Goal: Communication & Community: Answer question/provide support

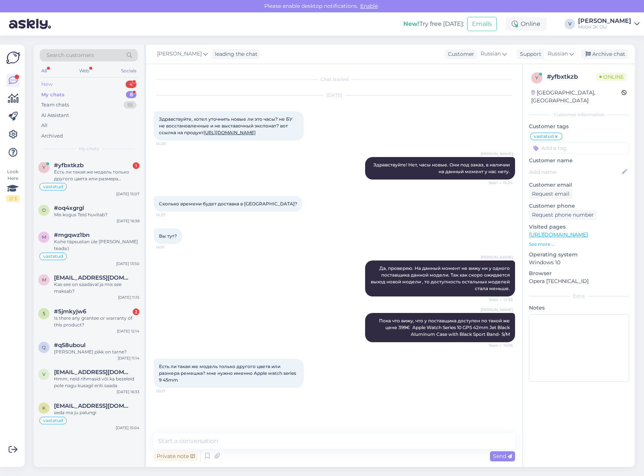
click at [131, 81] on div "4" at bounding box center [131, 84] width 11 height 7
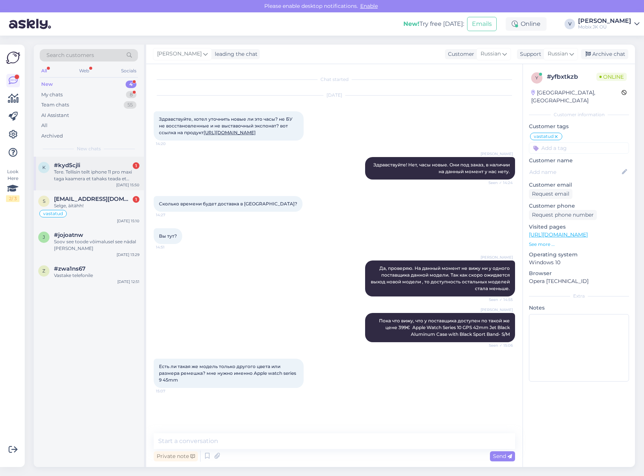
click at [104, 177] on div "Tere. Tellisin teilt iphone 11 pro maxi taga kaamera et tahaks teada et [PERSON…" at bounding box center [96, 175] width 85 height 13
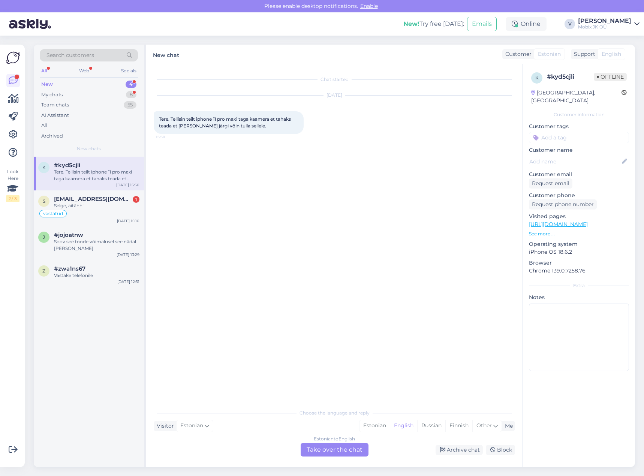
click at [586, 221] on link "[URL][DOMAIN_NAME]" at bounding box center [558, 224] width 59 height 7
click at [371, 429] on div "Estonian" at bounding box center [374, 425] width 30 height 11
click at [358, 446] on div "Estonian to Estonian Take over the chat" at bounding box center [335, 449] width 68 height 13
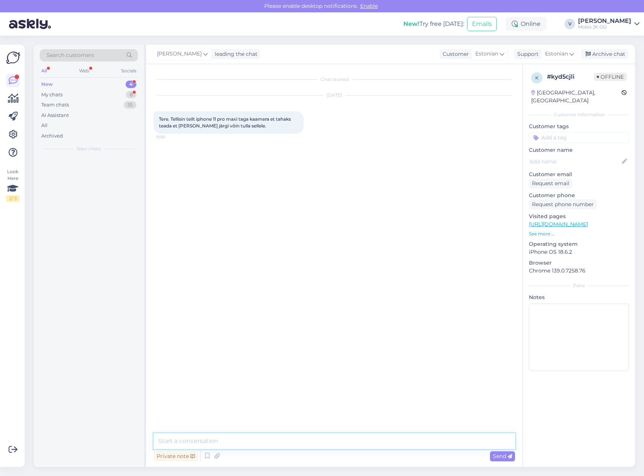
click at [358, 441] on textarea at bounding box center [334, 441] width 361 height 16
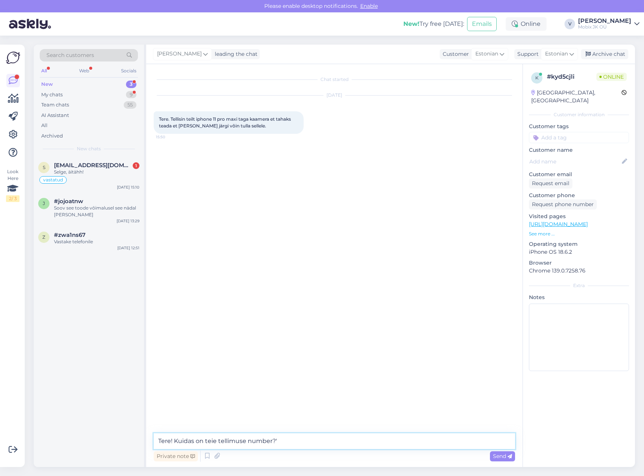
type textarea "Tere! Kuidas on teie tellimuse number?"
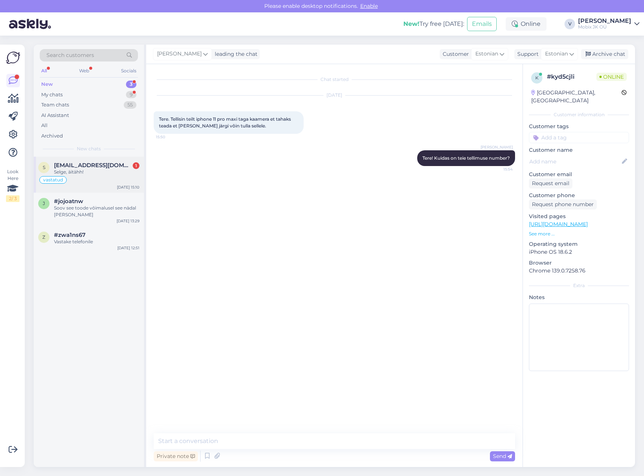
click at [126, 174] on div "Selge, äitähh!" at bounding box center [96, 172] width 85 height 7
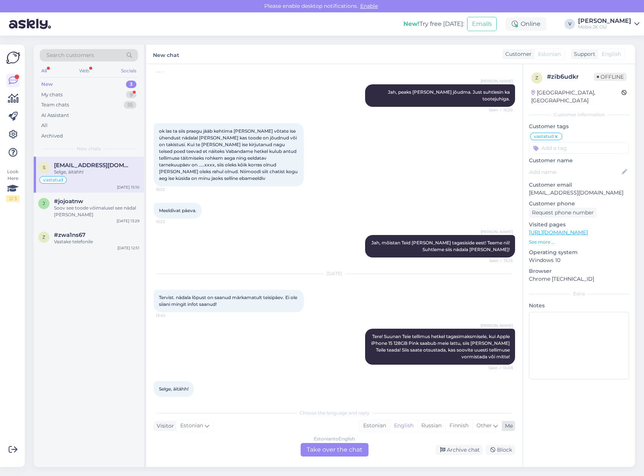
click at [366, 430] on div "Estonian" at bounding box center [374, 425] width 30 height 11
click at [347, 439] on div "Estonian to Estonian" at bounding box center [334, 439] width 45 height 7
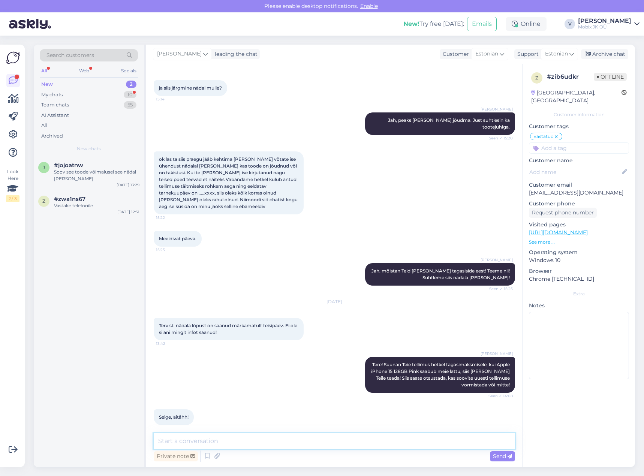
drag, startPoint x: 353, startPoint y: 448, endPoint x: 358, endPoint y: 448, distance: 5.3
click at [355, 448] on textarea at bounding box center [334, 441] width 361 height 16
type textarea "Palun ja ilusat päeva jätku!"
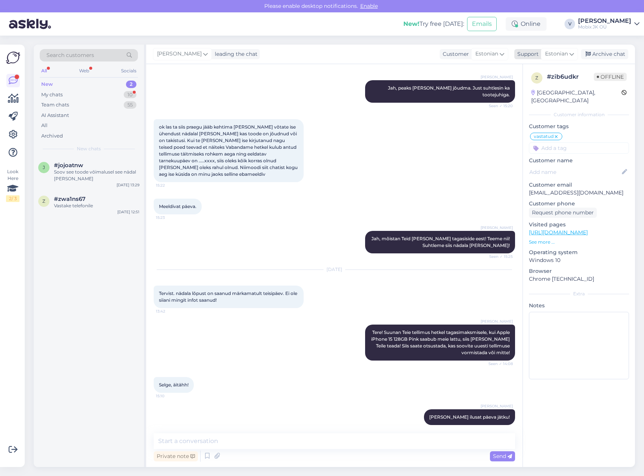
click at [607, 51] on div "Archive chat" at bounding box center [604, 54] width 47 height 10
click at [82, 168] on span "#jojoatnw" at bounding box center [68, 165] width 29 height 7
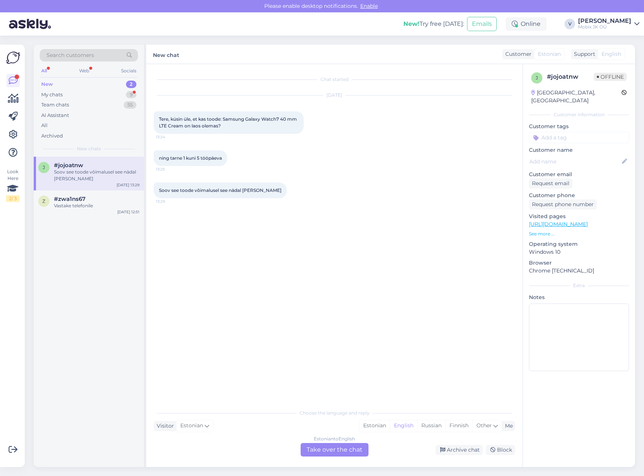
scroll to position [0, 0]
click at [375, 422] on div "Estonian" at bounding box center [374, 425] width 30 height 11
click at [356, 449] on div "Estonian to Estonian Take over the chat" at bounding box center [335, 449] width 68 height 13
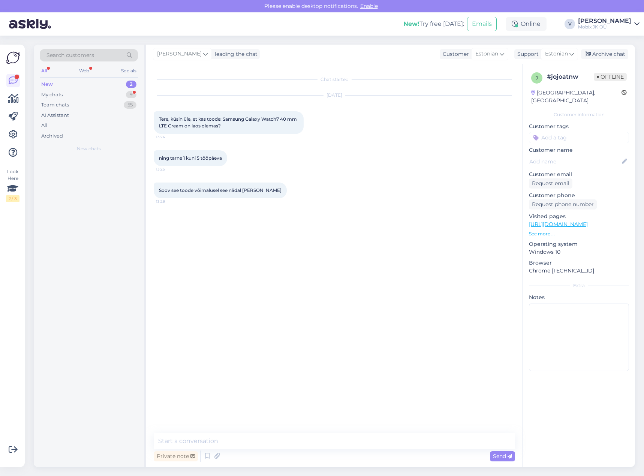
click at [360, 443] on textarea at bounding box center [334, 441] width 361 height 16
click at [282, 437] on textarea "Tere!" at bounding box center [334, 441] width 361 height 16
paste textarea "Samsung Galaxy Watch7 40 mm LTE Cream"
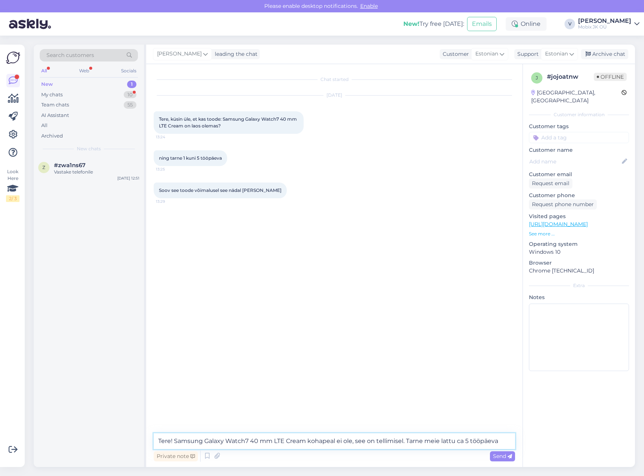
type textarea "Tere! Samsung Galaxy Watch7 40 mm LTE Cream kohapeal ei ole, see on tellimisel.…"
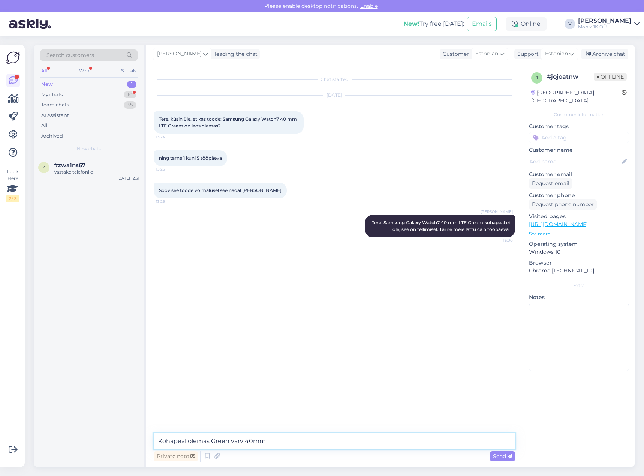
paste textarea "Samsung Galaxy Watch7 40 mm LTE Green"
click at [265, 440] on textarea "Kohapeal olemas Green värv 40mm Samsung Galaxy Watch7 40 mm LTE Green" at bounding box center [334, 441] width 361 height 16
click at [448, 439] on textarea "Kohapeal olemas Green värv 40mm: Samsung Galaxy Watch7 40 mm LTE Green" at bounding box center [334, 441] width 361 height 16
paste textarea "https://mobix.ee/toode/samsung-galaxy-watch7-40-mm-lte-green/"
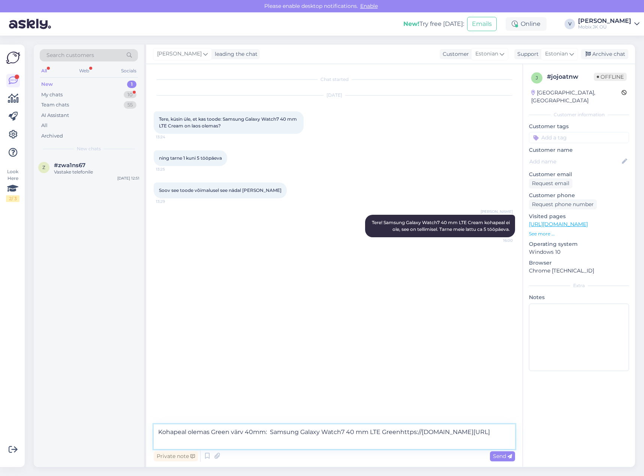
click at [400, 431] on textarea "Kohapeal olemas Green värv 40mm: Samsung Galaxy Watch7 40 mm LTE Greenhttps://m…" at bounding box center [334, 436] width 361 height 25
type textarea "Kohapeal olemas Green värv 40mm: Samsung Galaxy Watch7 40 mm LTE Green https://…"
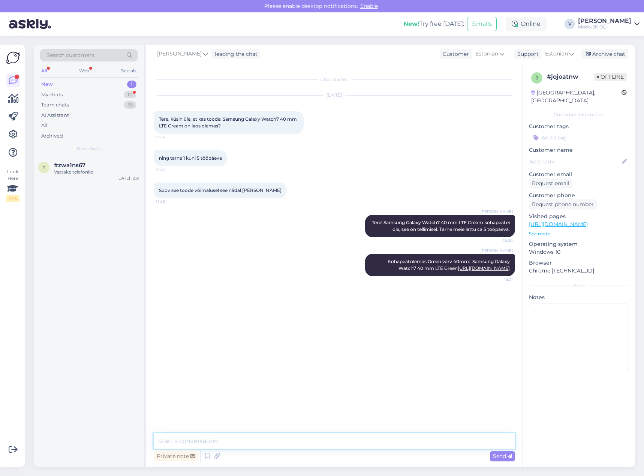
click at [375, 440] on textarea at bounding box center [334, 441] width 361 height 16
paste textarea "Samsung Galaxy Watch7 44 mm BT Silver"
type textarea "Kohapeal olemas ka Silver värvi kell 44mm Samsung Galaxy Watch7 44 mm BT Silver"
drag, startPoint x: 416, startPoint y: 442, endPoint x: 133, endPoint y: 443, distance: 283.8
click at [135, 445] on div "Search customers All Web Socials New 1 My chats 10 Team chats 55 AI Assistant A…" at bounding box center [334, 256] width 601 height 422
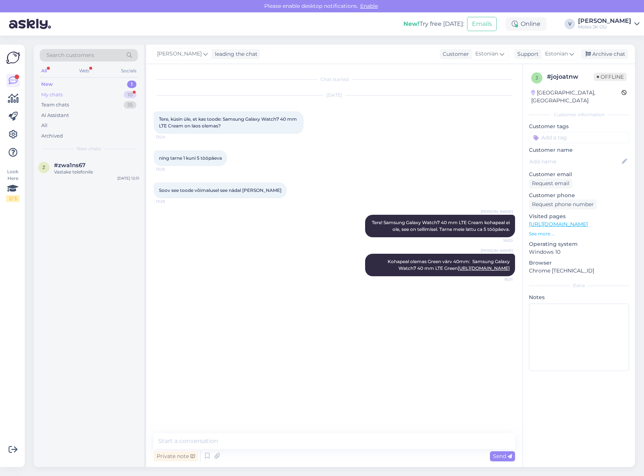
click at [125, 90] on div "My chats 10" at bounding box center [89, 95] width 98 height 10
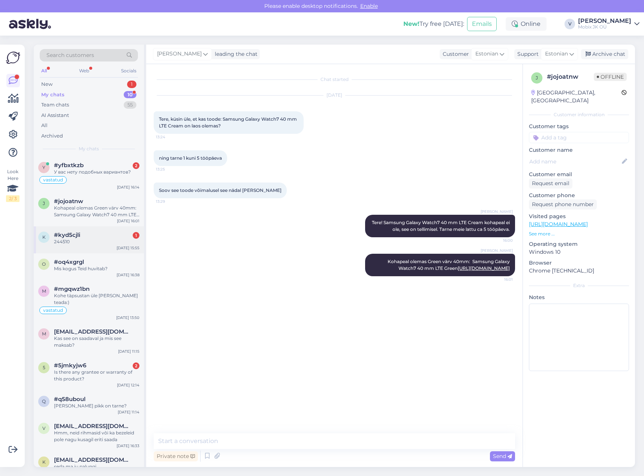
click at [122, 232] on div "k #kyd5cjli 1 244510 Aug 26 15:55" at bounding box center [89, 239] width 110 height 27
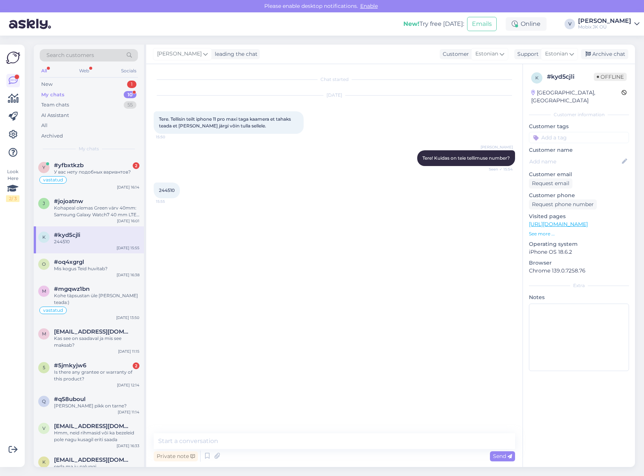
click at [166, 191] on span "244510" at bounding box center [167, 190] width 16 height 6
copy div "244510 15:55"
click at [338, 442] on textarea at bounding box center [334, 441] width 361 height 16
paste textarea "02138-07"
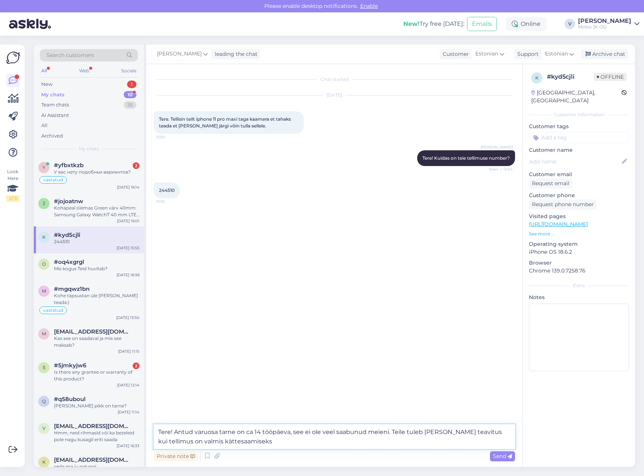
type textarea "Tere! Antud varuosa tarne on ca 14 tööpäeva, see ei ole veel saabunud meieni. T…"
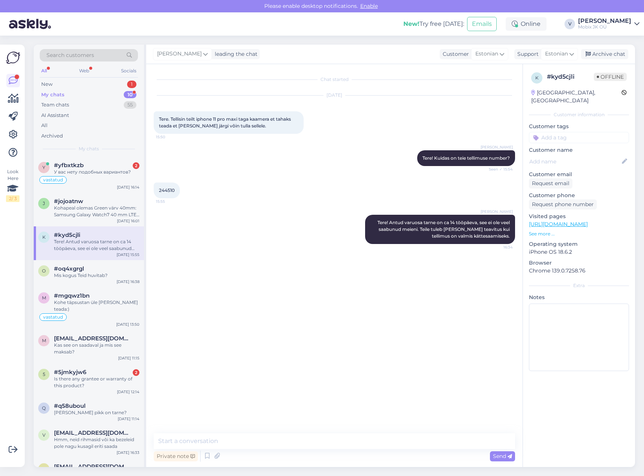
click at [574, 123] on p "Customer tags" at bounding box center [579, 127] width 100 height 8
drag, startPoint x: 574, startPoint y: 131, endPoint x: 589, endPoint y: 136, distance: 15.3
click at [574, 132] on input at bounding box center [579, 137] width 100 height 11
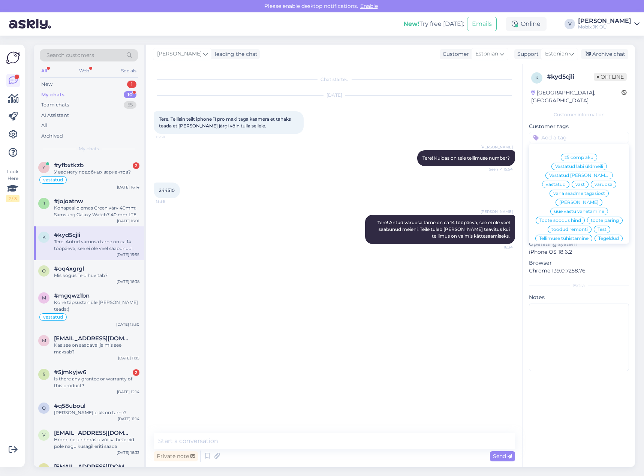
click at [566, 182] on span "vastatud" at bounding box center [556, 184] width 20 height 4
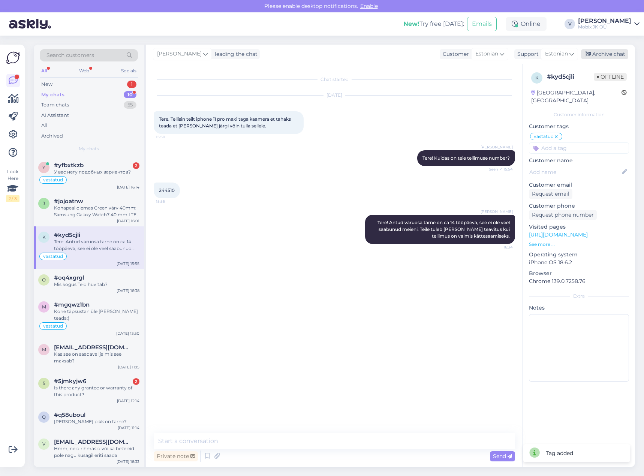
click at [604, 54] on div "Archive chat" at bounding box center [604, 54] width 47 height 10
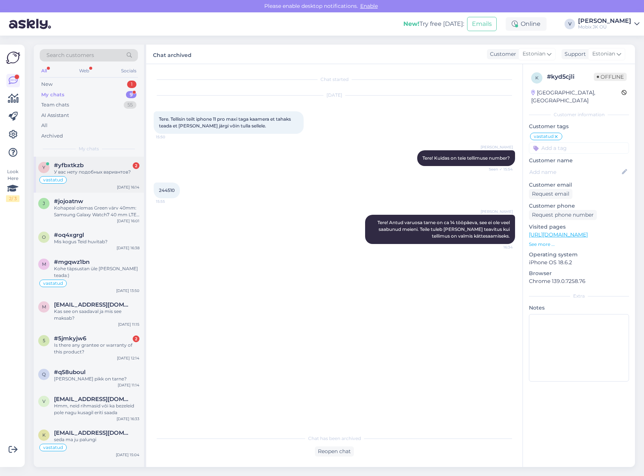
click at [113, 163] on div "#yfbxtkzb 2" at bounding box center [96, 165] width 85 height 7
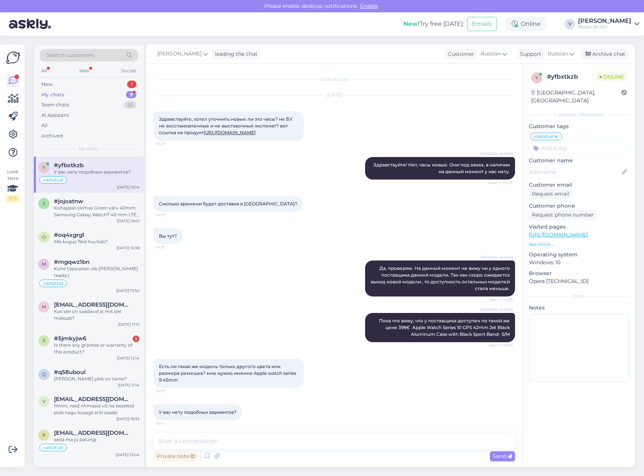
scroll to position [22, 0]
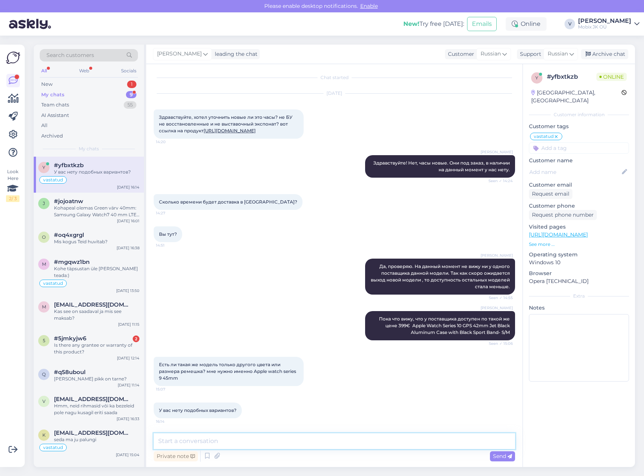
click at [353, 436] on textarea at bounding box center [334, 441] width 361 height 16
drag, startPoint x: 464, startPoint y: 442, endPoint x: 332, endPoint y: 448, distance: 131.7
click at [332, 448] on textarea "у поставщика есть , но модель GPS+Cellular, ценa 569€. Series 9 45mm GPS+Cellul…" at bounding box center [334, 441] width 361 height 16
type textarea "у поставщика есть , но модель GPS+Cellular, ценa 569€."
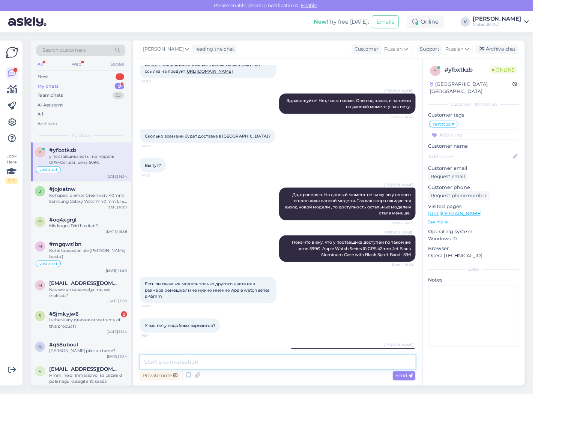
scroll to position [54, 0]
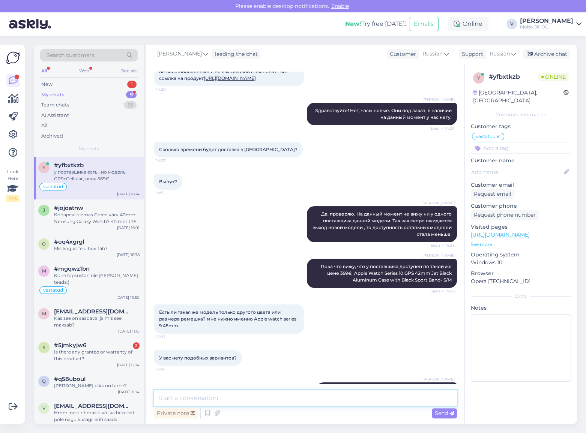
click at [297, 401] on textarea at bounding box center [305, 398] width 303 height 16
paste textarea
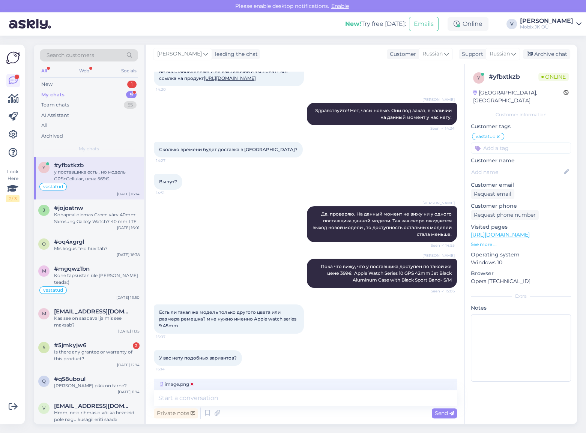
click at [191, 382] on icon at bounding box center [191, 384] width 3 height 4
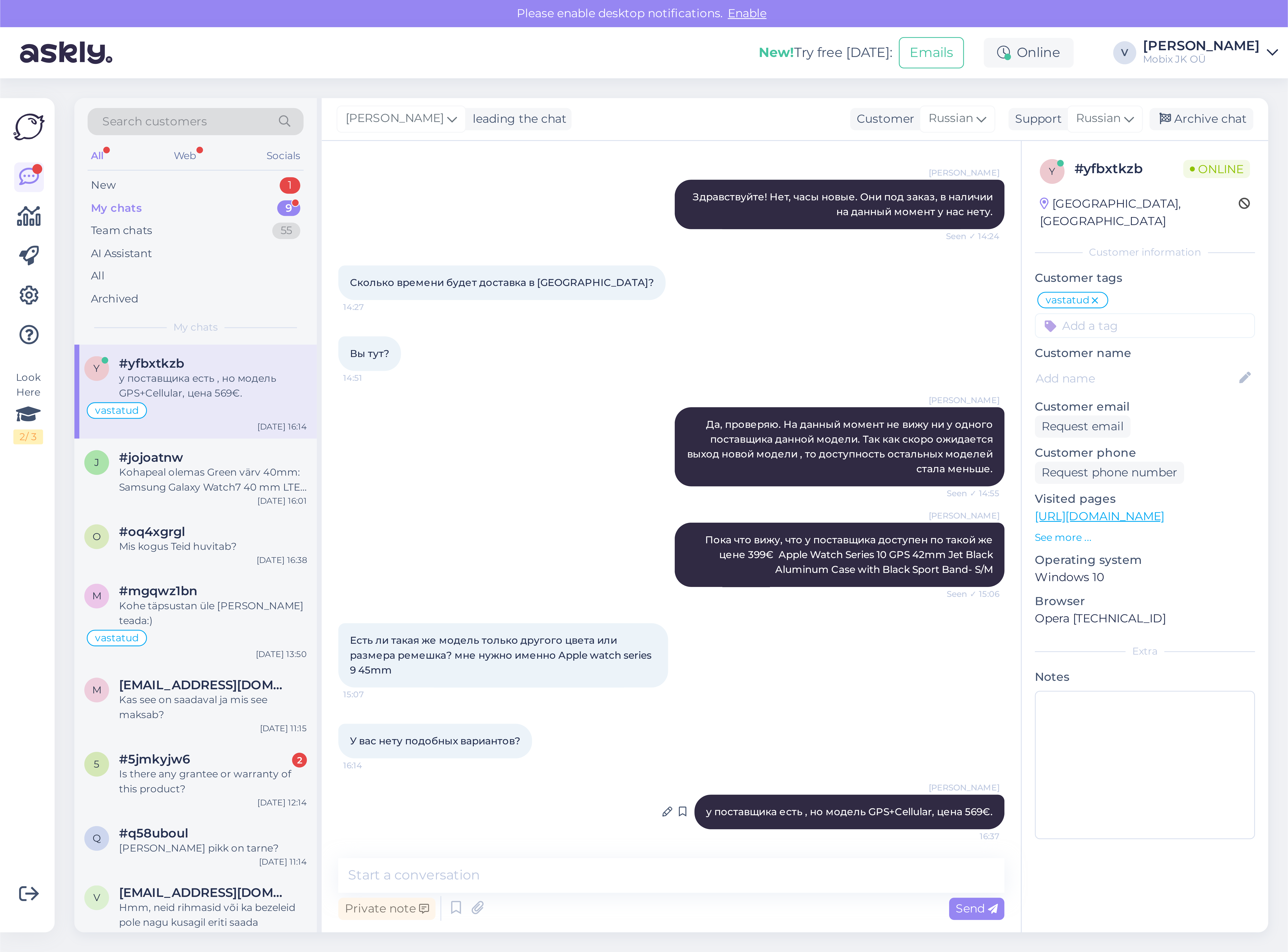
scroll to position [48, 0]
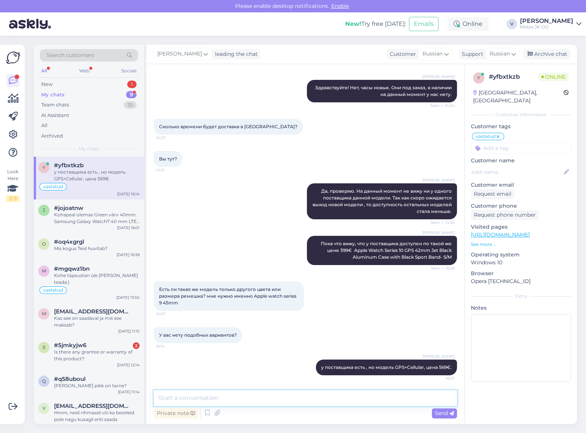
click at [292, 401] on textarea at bounding box center [305, 398] width 303 height 16
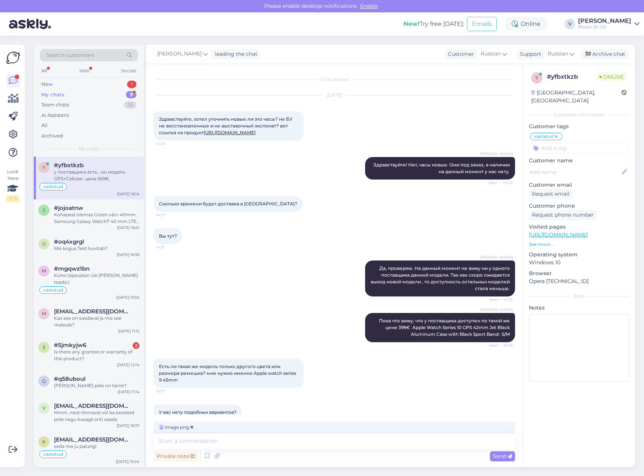
click at [176, 429] on span "image.png" at bounding box center [176, 427] width 37 height 7
click at [211, 438] on textarea at bounding box center [334, 441] width 361 height 16
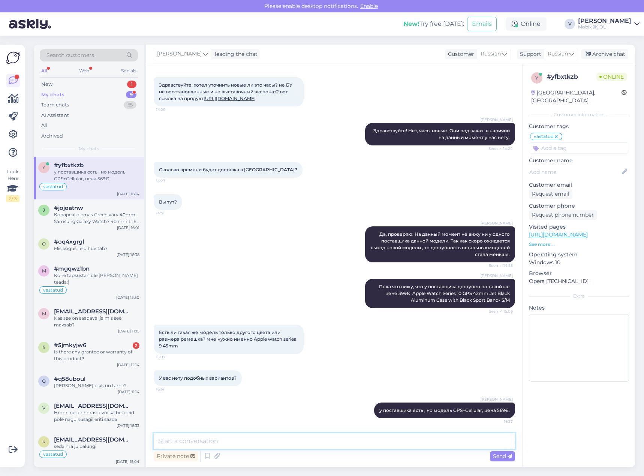
scroll to position [54, 0]
click at [314, 442] on textarea at bounding box center [334, 441] width 361 height 16
drag, startPoint x: 349, startPoint y: 442, endPoint x: 356, endPoint y: 446, distance: 7.9
click at [350, 443] on textarea at bounding box center [334, 441] width 361 height 16
type textarea "Midnight Sport Band ; Starlight Sport Band ; Light Pink"
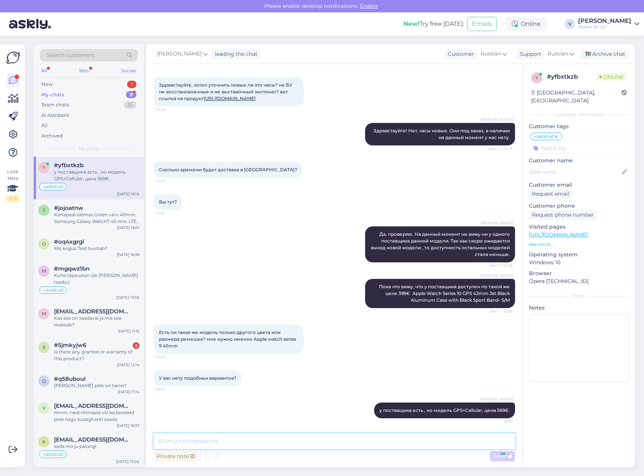
scroll to position [87, 0]
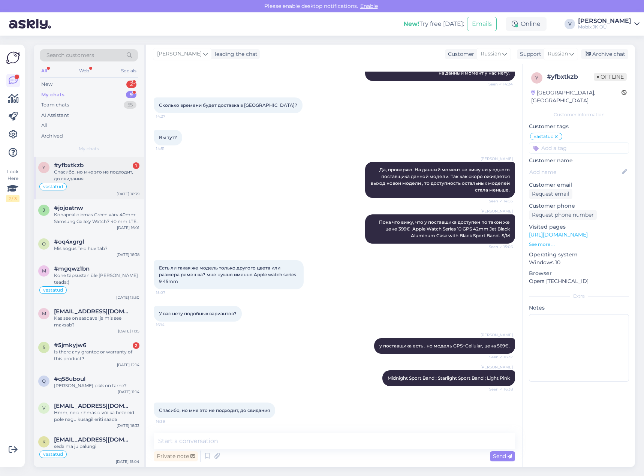
click at [109, 181] on div "Спасибо, но мне это не подходит, до свидания" at bounding box center [96, 175] width 85 height 13
click at [341, 443] on textarea at bounding box center [334, 441] width 361 height 16
click at [354, 439] on textarea at bounding box center [334, 441] width 361 height 16
type textarea "Спасибо, хорошего вечера!"
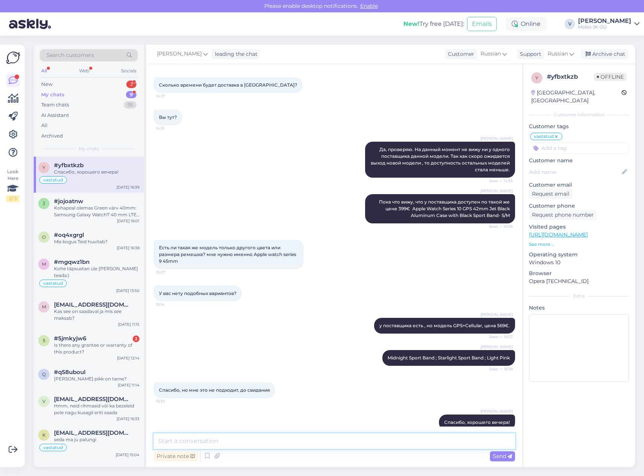
scroll to position [151, 0]
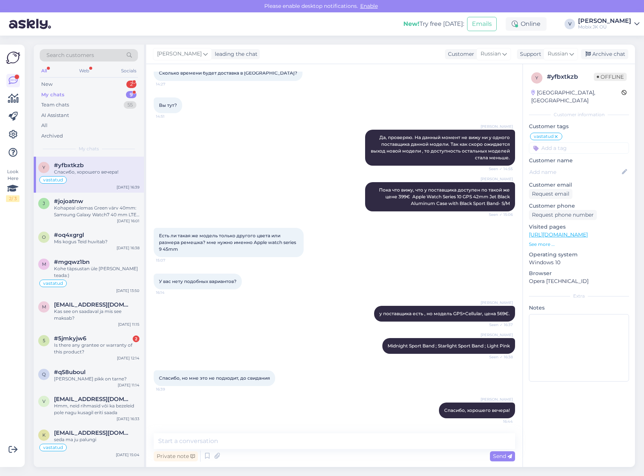
drag, startPoint x: 615, startPoint y: 51, endPoint x: 532, endPoint y: 102, distance: 98.1
click at [615, 51] on div "Archive chat" at bounding box center [604, 54] width 47 height 10
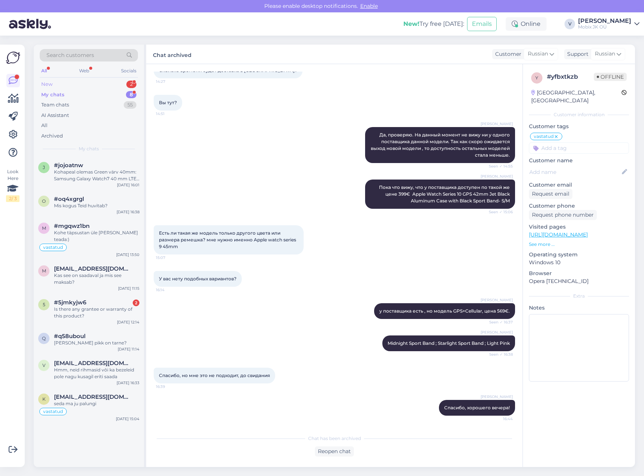
click at [129, 85] on div "2" at bounding box center [131, 84] width 10 height 7
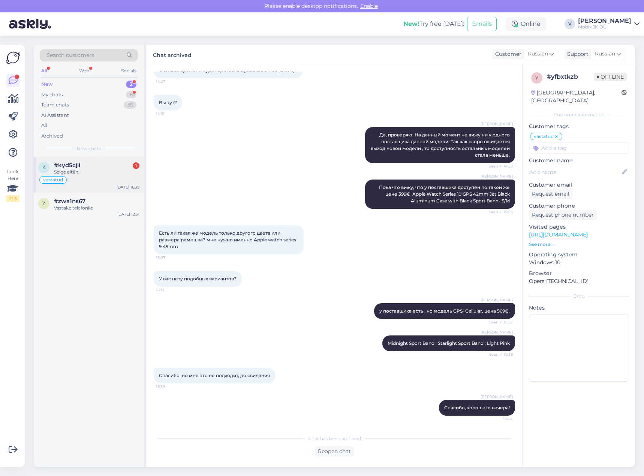
click at [96, 165] on div "#kyd5cjli 1" at bounding box center [96, 165] width 85 height 7
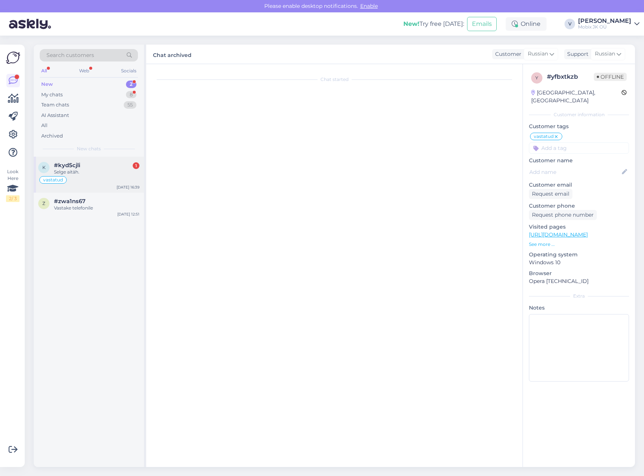
scroll to position [0, 0]
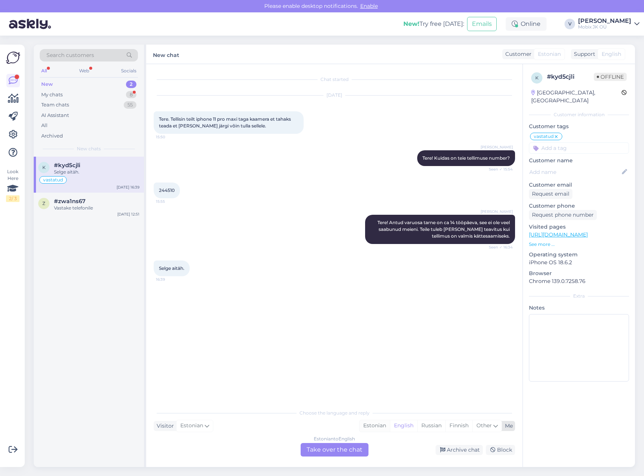
click at [363, 427] on div "Estonian" at bounding box center [374, 425] width 30 height 11
click at [353, 447] on div "Estonian to Estonian Take over the chat" at bounding box center [335, 449] width 68 height 13
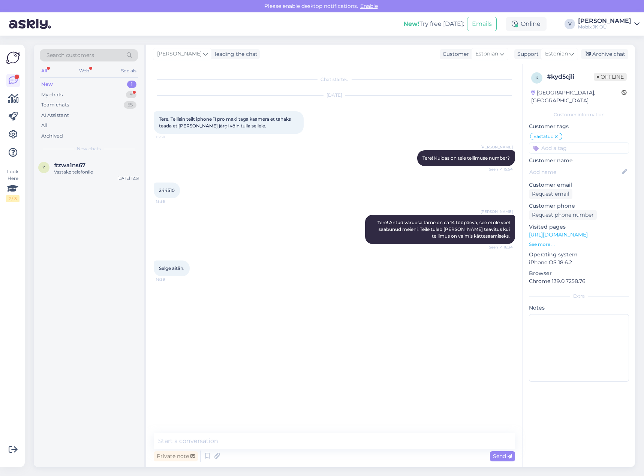
click at [355, 433] on textarea at bounding box center [334, 441] width 361 height 16
type textarea "Palun!"
drag, startPoint x: 620, startPoint y: 53, endPoint x: 512, endPoint y: 63, distance: 107.7
click at [620, 53] on div "Archive chat" at bounding box center [604, 54] width 47 height 10
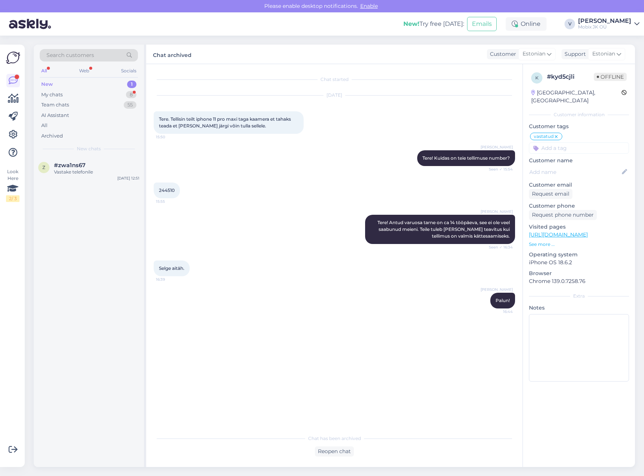
click at [602, 19] on div "New! Try free today: Emails Online V Valeria Mobix JK OÜ" at bounding box center [322, 23] width 644 height 23
click at [615, 29] on div "Mobix JK OÜ" at bounding box center [604, 27] width 53 height 6
click at [588, 76] on div "Log out" at bounding box center [594, 76] width 92 height 13
